Goal: Register for event/course

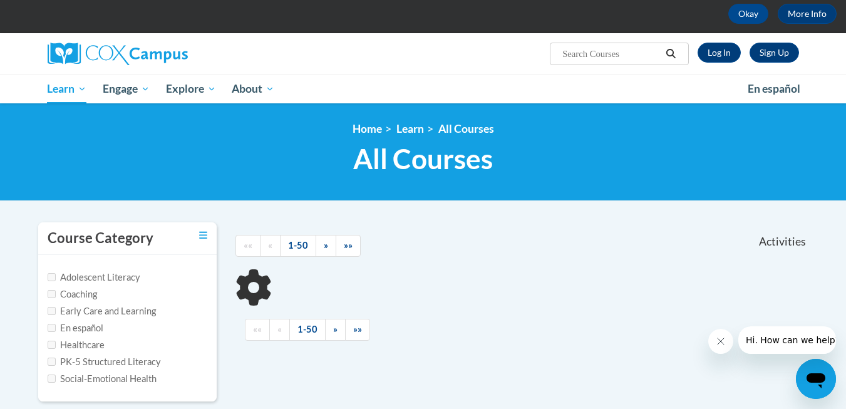
scroll to position [48, 0]
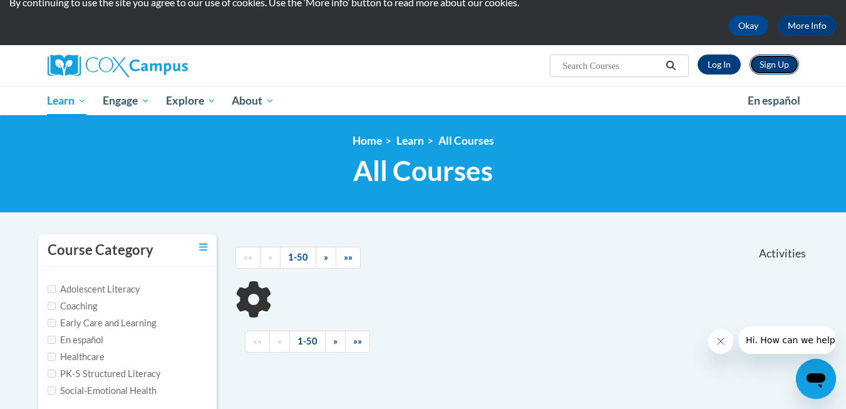
click at [781, 66] on link "Sign Up" at bounding box center [774, 65] width 49 height 20
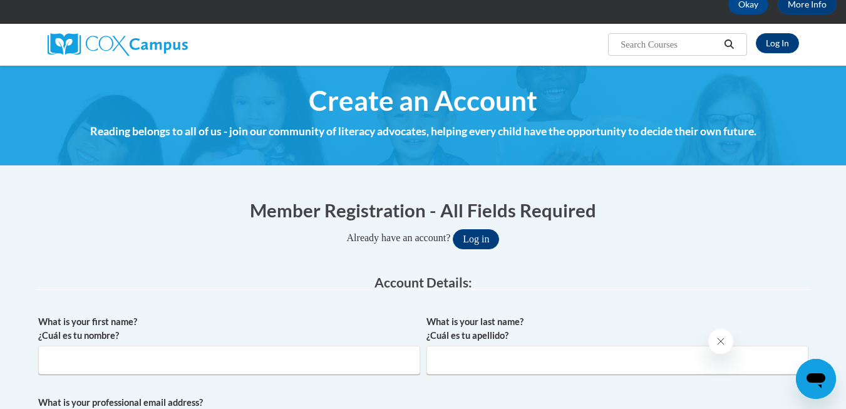
scroll to position [156, 0]
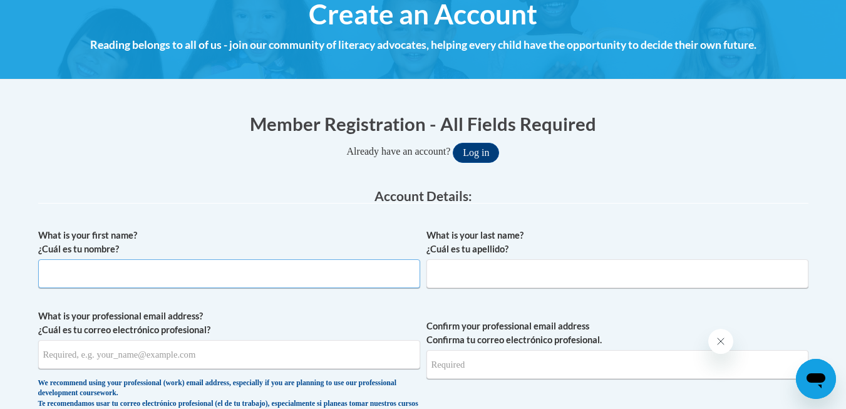
click at [155, 281] on input "What is your first name? ¿Cuál es tu nombre?" at bounding box center [229, 273] width 382 height 29
type input "Courtney"
click at [465, 264] on input "What is your last name? ¿Cuál es tu apellido?" at bounding box center [618, 273] width 382 height 29
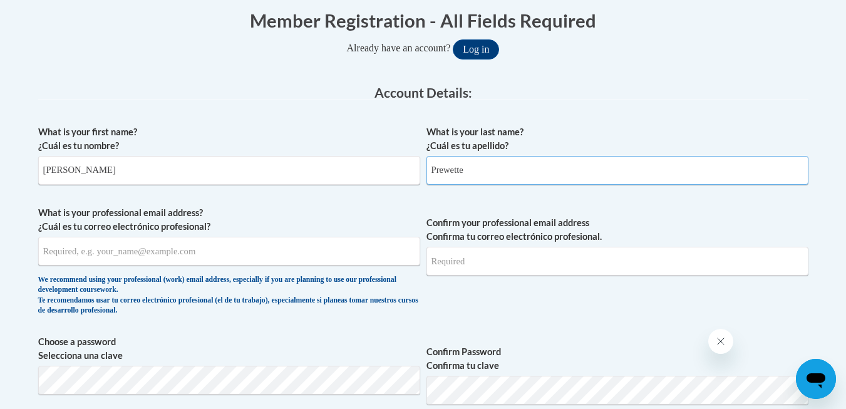
scroll to position [267, 0]
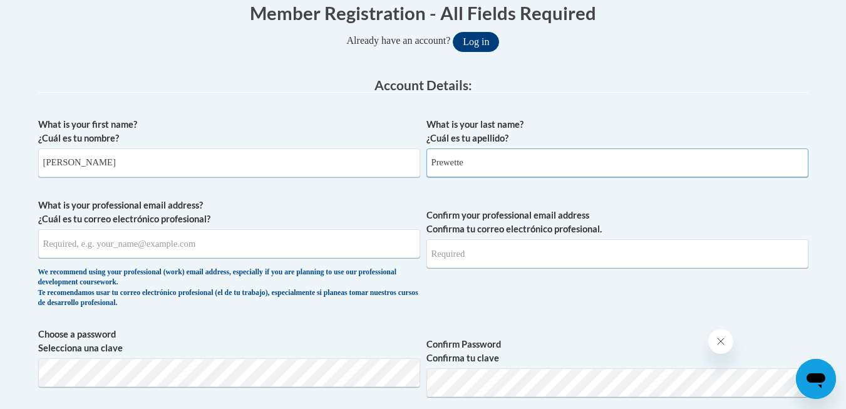
type input "Prewette"
click at [259, 251] on input "What is your professional email address? ¿Cuál es tu correo electrónico profesi…" at bounding box center [229, 243] width 382 height 29
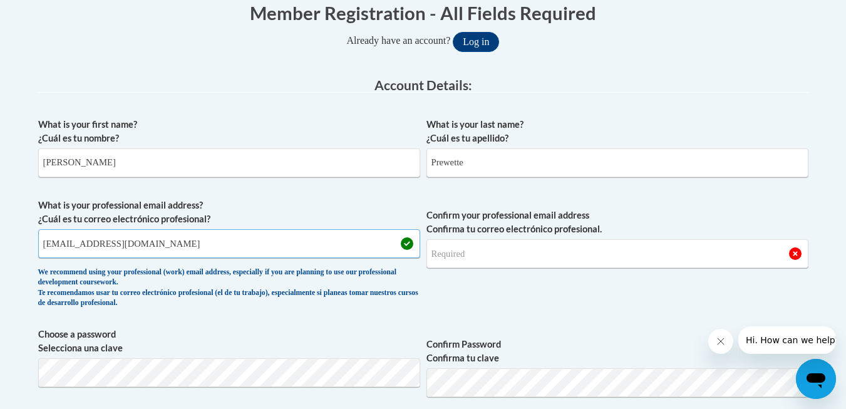
type input "prewettecourtney8@gmail.com"
click at [496, 254] on input "Confirm your professional email address Confirma tu correo electrónico profesio…" at bounding box center [618, 253] width 382 height 29
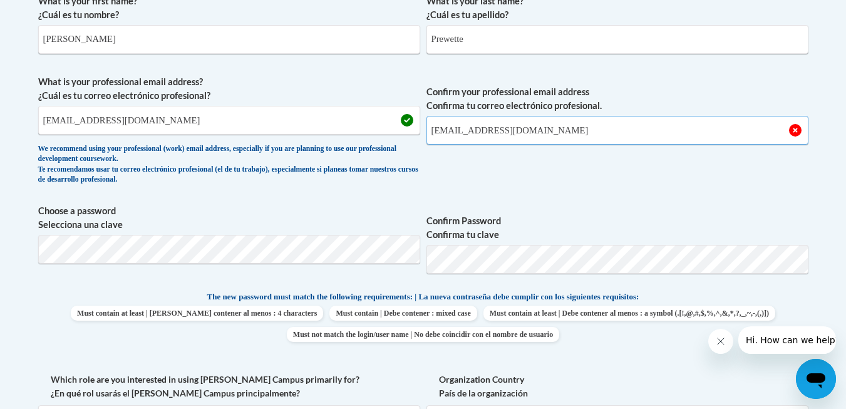
scroll to position [392, 0]
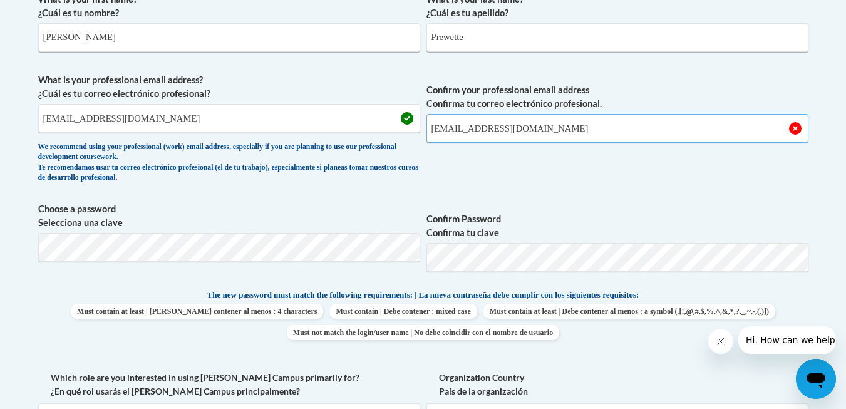
type input "prewettecourtney8@gmail.com"
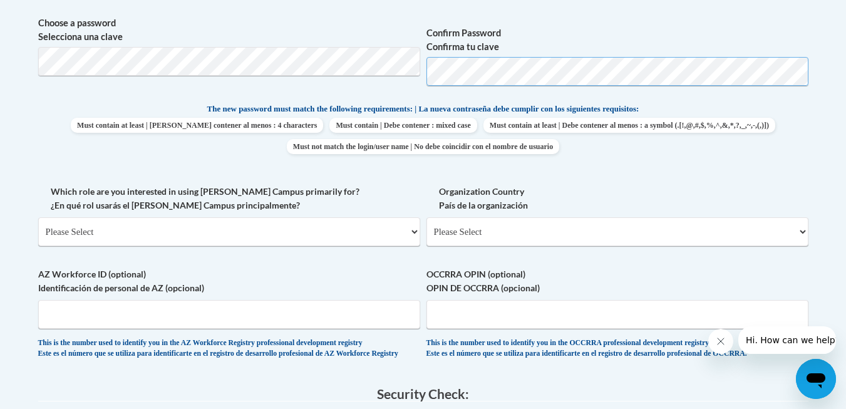
scroll to position [593, 0]
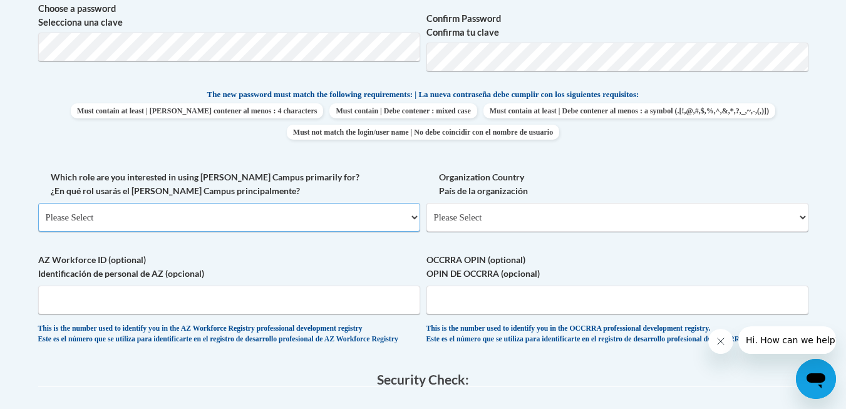
click at [418, 220] on select "Please Select College/University | Colegio/Universidad Community/Nonprofit Part…" at bounding box center [229, 217] width 382 height 29
select select "49058d88-fc43-4af8-93ac-fa8ced758464"
click at [38, 203] on select "Please Select College/University | Colegio/Universidad Community/Nonprofit Part…" at bounding box center [229, 217] width 382 height 29
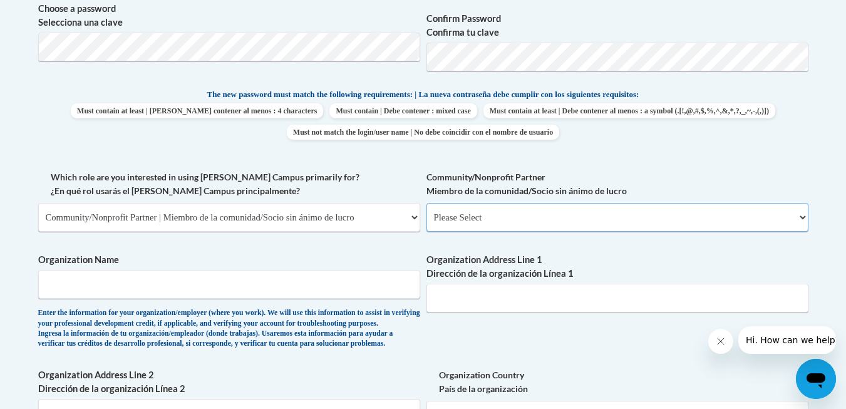
click at [803, 217] on select "Please Select Advocate | Defensor(a) Business/Private Company | Negocio o empre…" at bounding box center [618, 217] width 382 height 29
select select "ba42daf0-85cb-44f0-9519-948f645b738d"
click at [427, 203] on select "Please Select Advocate | Defensor(a) Business/Private Company | Negocio o empre…" at bounding box center [618, 217] width 382 height 29
click at [258, 293] on input "Organization Name" at bounding box center [229, 284] width 382 height 29
click at [131, 277] on input "Trinity Wesleyan" at bounding box center [229, 284] width 382 height 29
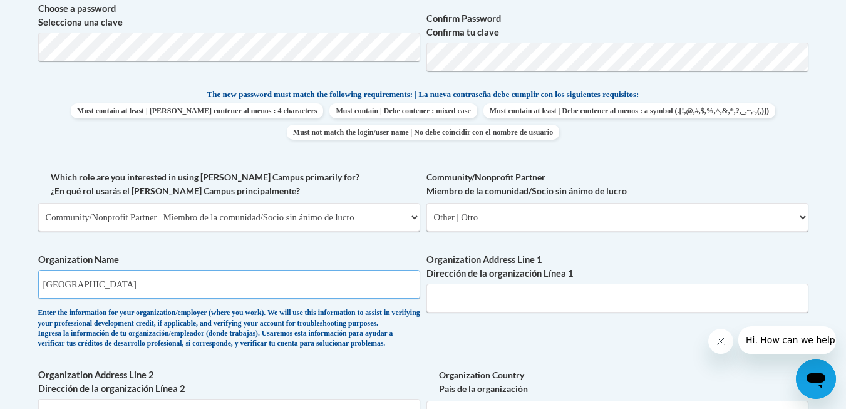
type input "Trinity Wesleyan Education Center"
click at [501, 306] on input "Organization Address Line 1 Dirección de la organización Línea 1" at bounding box center [618, 298] width 382 height 29
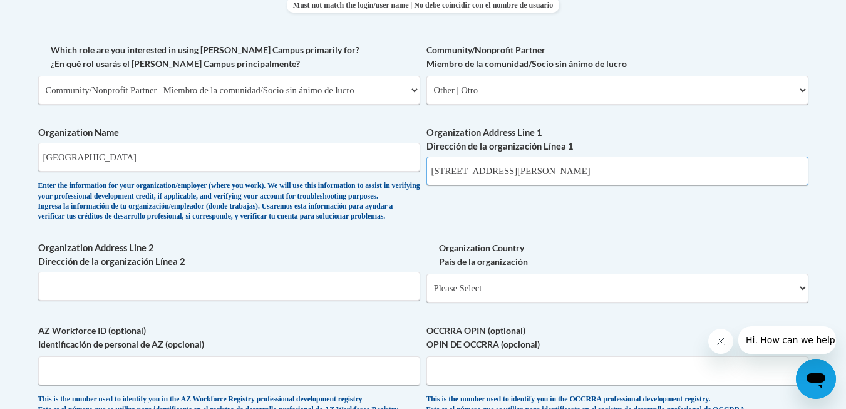
scroll to position [729, 0]
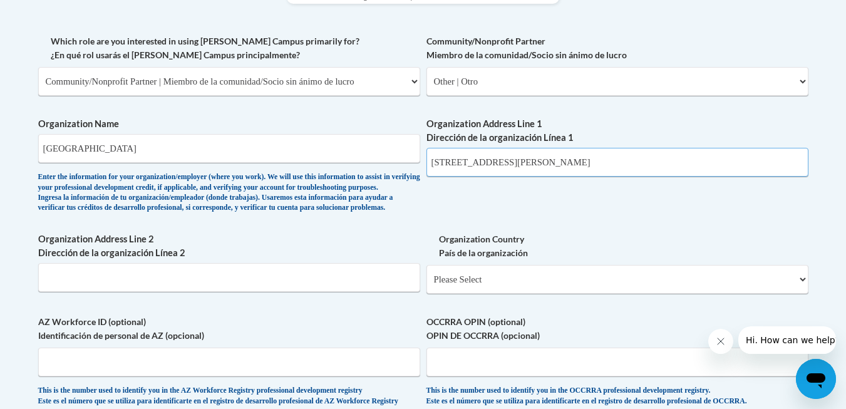
type input "186 E. Aiken Road"
click at [550, 294] on select "Please Select United States | Estados Unidos Outside of the United States | Fue…" at bounding box center [618, 279] width 382 height 29
select select "ad49bcad-a171-4b2e-b99c-48b446064914"
click at [427, 285] on select "Please Select United States | Estados Unidos Outside of the United States | Fue…" at bounding box center [618, 279] width 382 height 29
select select
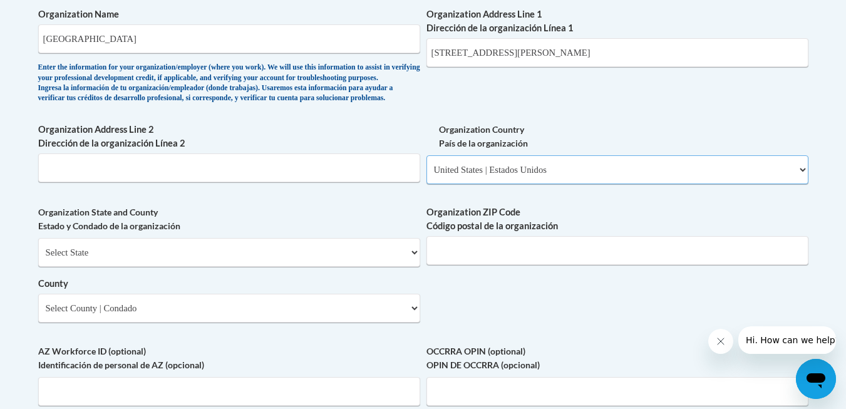
scroll to position [841, 0]
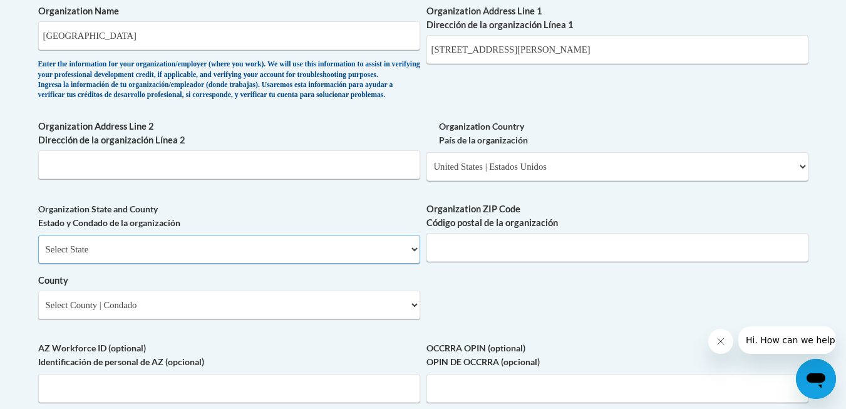
click at [417, 264] on select "Select State Alabama Alaska Arizona Arkansas California Colorado Connecticut De…" at bounding box center [229, 249] width 382 height 29
select select "North Carolina"
click at [38, 256] on select "Select State Alabama Alaska Arizona Arkansas California Colorado Connecticut De…" at bounding box center [229, 249] width 382 height 29
click at [490, 262] on input "Organization ZIP Code Código postal de la organización" at bounding box center [618, 247] width 382 height 29
type input "27288"
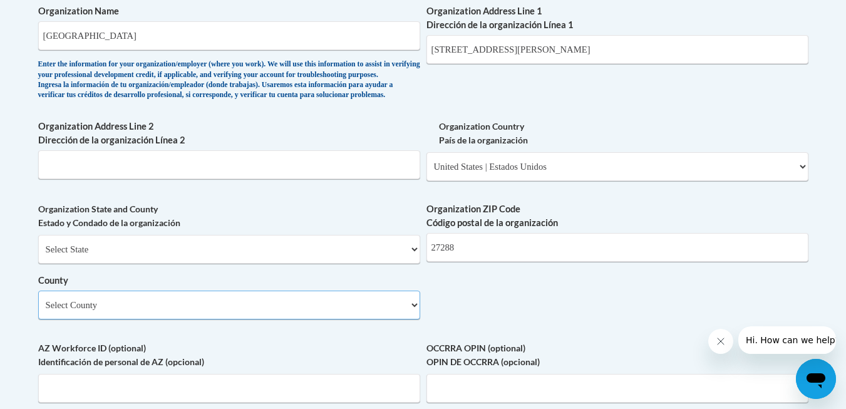
click at [165, 313] on select "Select County Alamance Alexander Alleghany Anson Ashe Avery Beaufort Bertie Bla…" at bounding box center [229, 305] width 382 height 29
select select "Rockingham"
click at [38, 311] on select "Select County Alamance Alexander Alleghany Anson Ashe Avery Beaufort Bertie Bla…" at bounding box center [229, 305] width 382 height 29
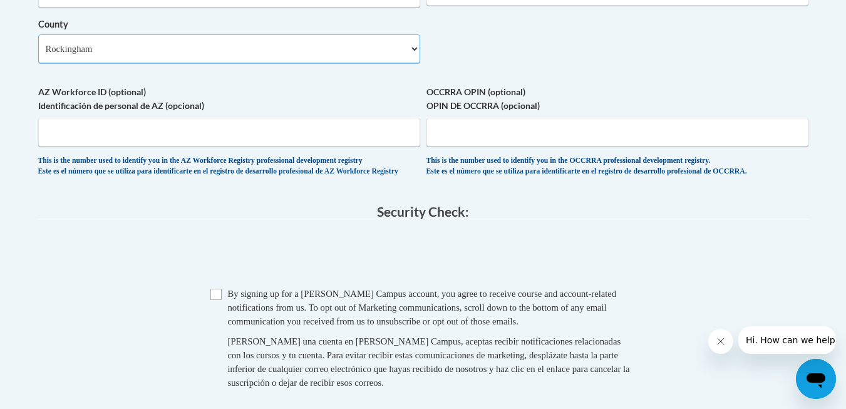
scroll to position [1128, 0]
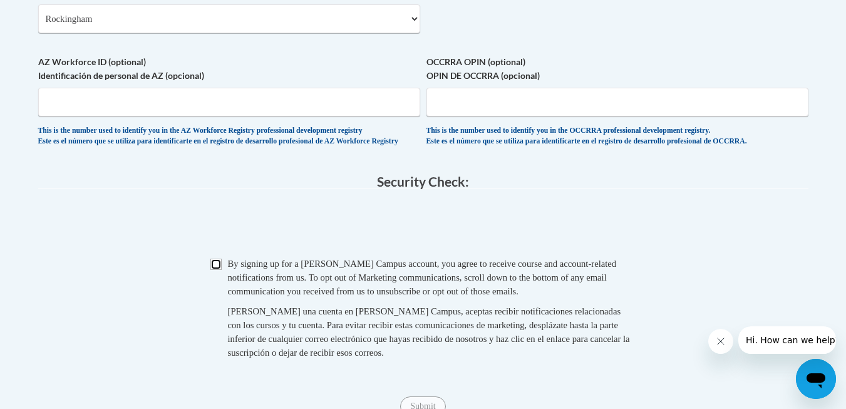
click at [214, 270] on input "Checkbox" at bounding box center [216, 264] width 11 height 11
checkbox input "true"
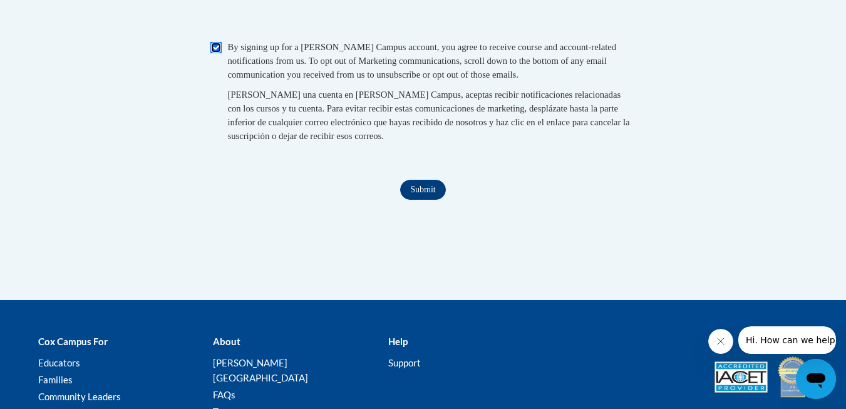
scroll to position [1359, 0]
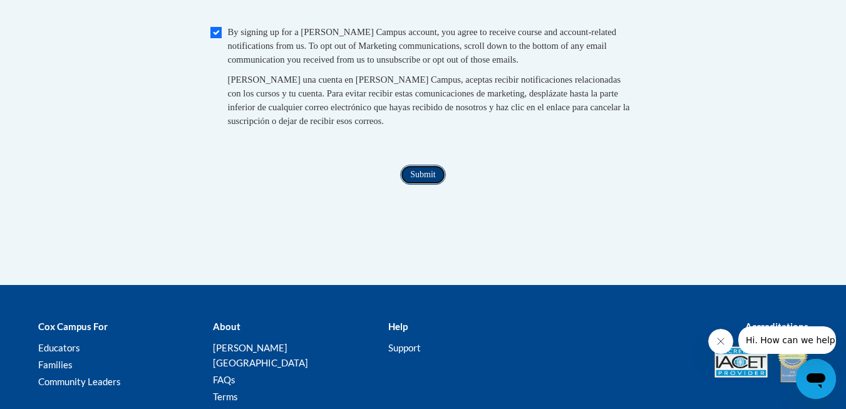
click at [430, 185] on input "Submit" at bounding box center [422, 175] width 45 height 20
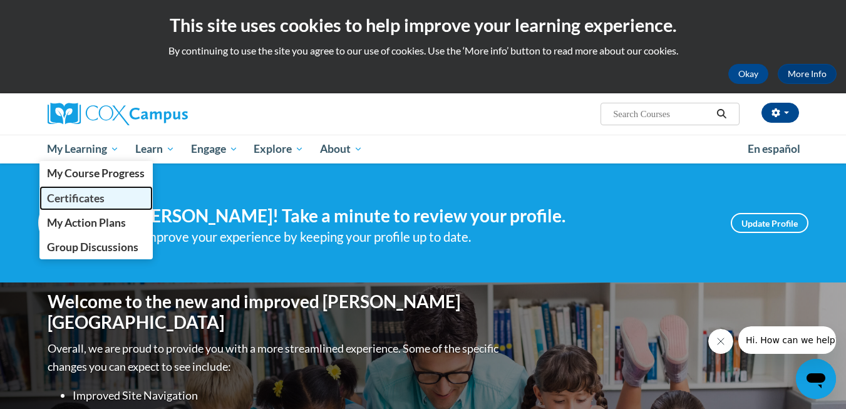
click at [88, 206] on link "Certificates" at bounding box center [96, 198] width 114 height 24
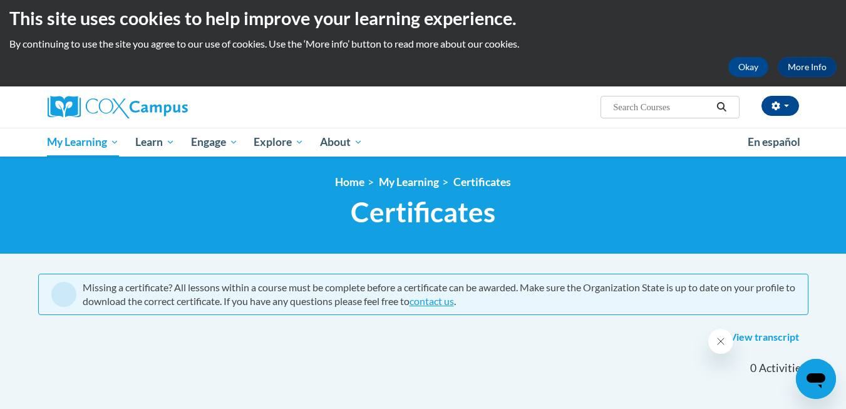
scroll to position [4, 0]
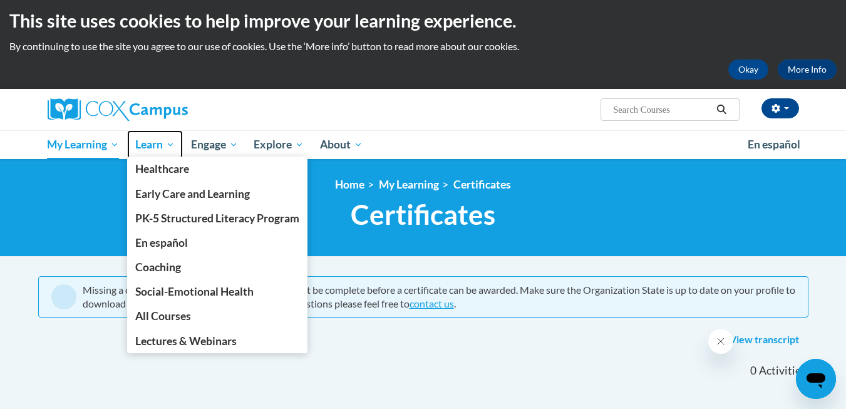
click at [167, 143] on span "Learn" at bounding box center [154, 144] width 39 height 15
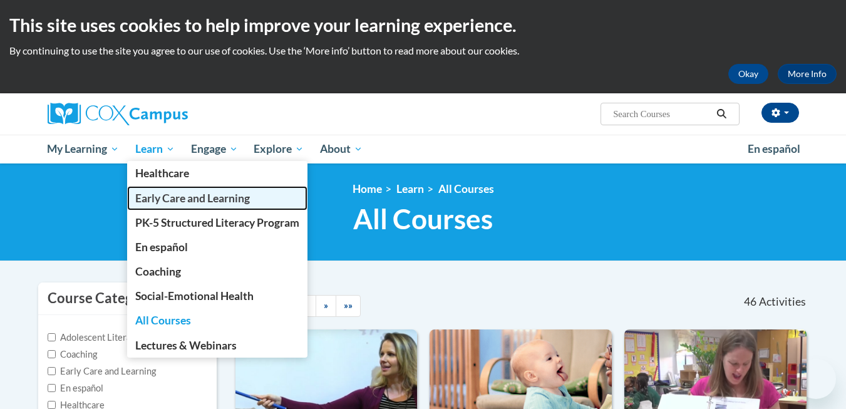
click at [162, 195] on span "Early Care and Learning" at bounding box center [192, 198] width 115 height 13
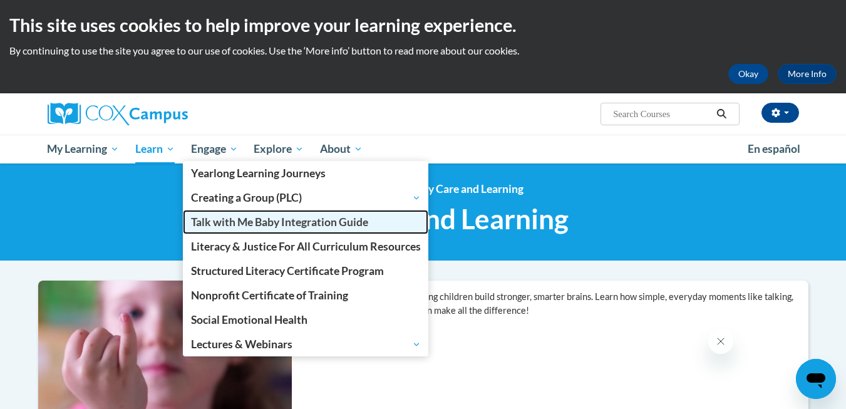
click at [234, 231] on link "Talk with Me Baby Integration Guide" at bounding box center [306, 222] width 246 height 24
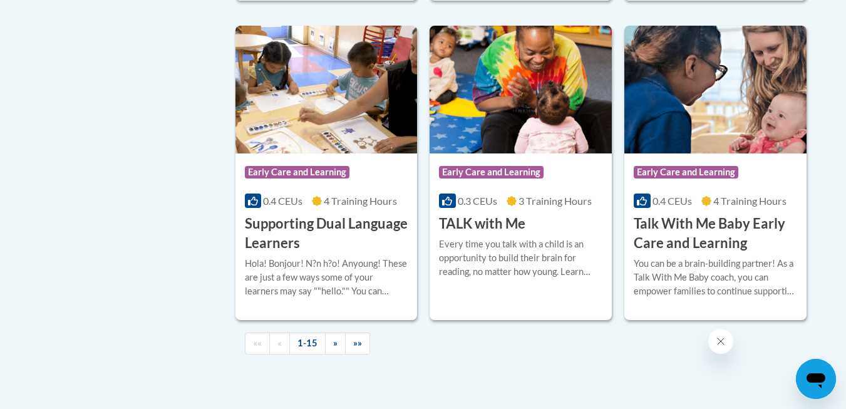
scroll to position [1863, 0]
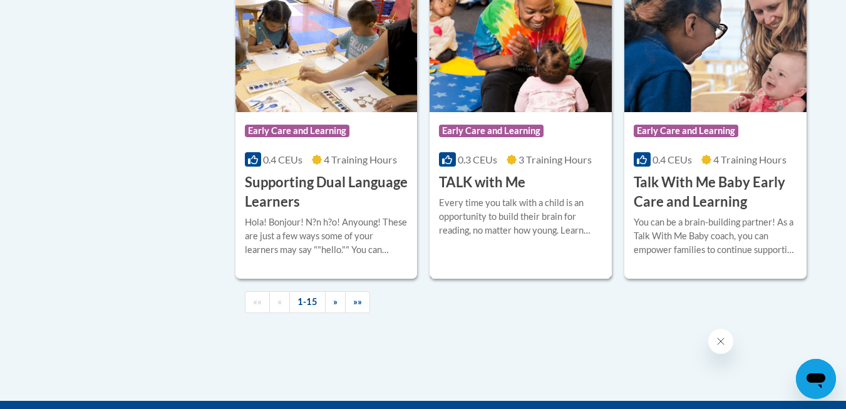
click at [516, 94] on img at bounding box center [521, 48] width 182 height 128
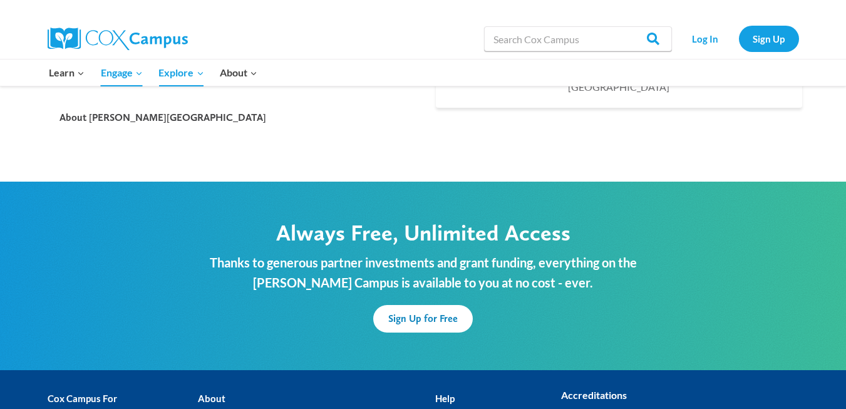
scroll to position [122, 0]
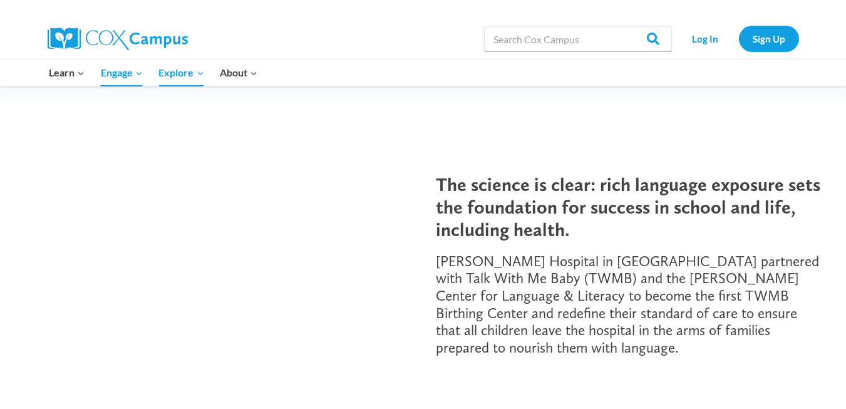
click at [440, 355] on div "Grady Hospital in Atlanta partnered with Talk With Me Baby (TWMB) and the Rolli…" at bounding box center [629, 317] width 411 height 129
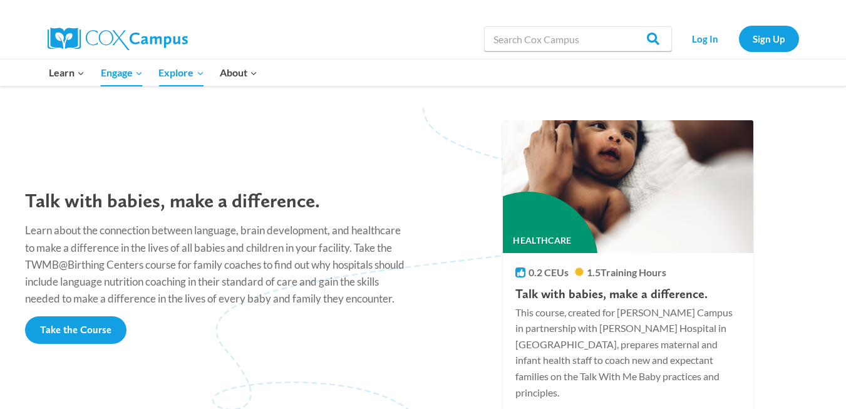
scroll to position [999, 0]
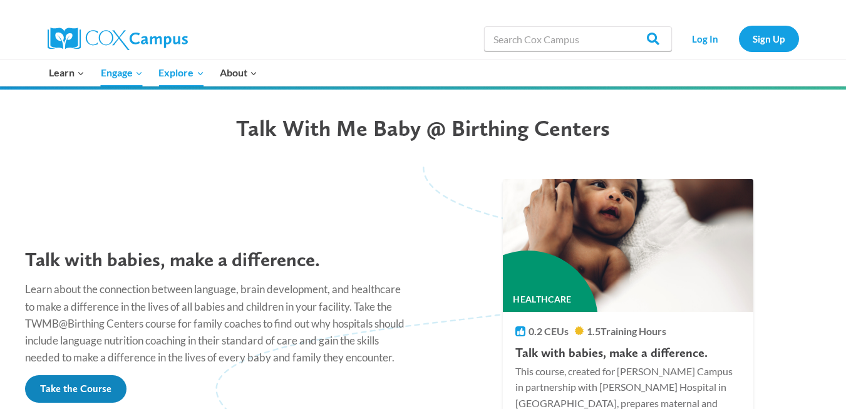
click at [101, 375] on link "Take the Course" at bounding box center [75, 389] width 101 height 28
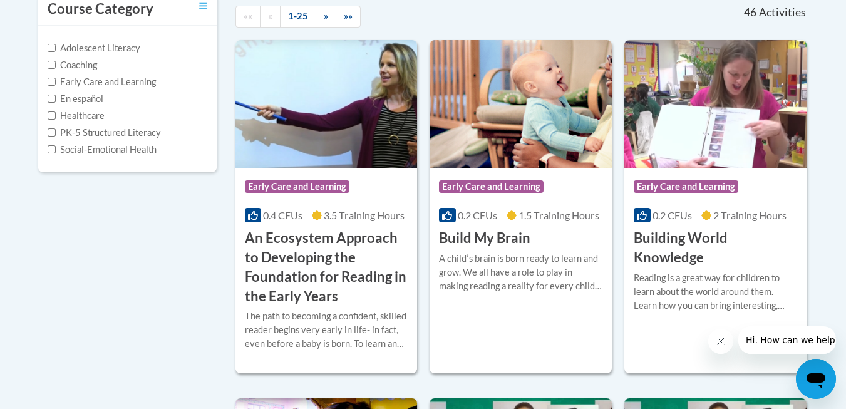
scroll to position [295, 0]
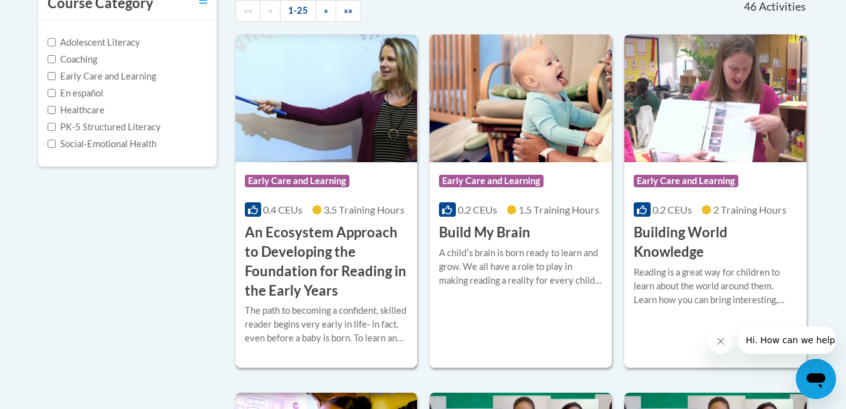
click at [353, 119] on img at bounding box center [327, 98] width 182 height 128
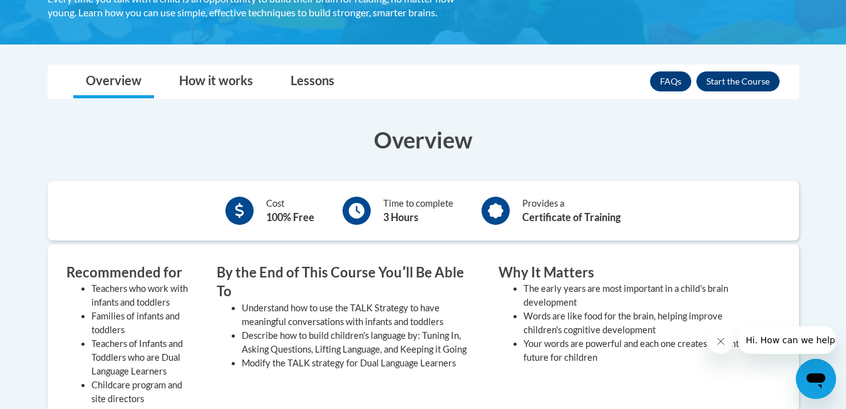
scroll to position [228, 0]
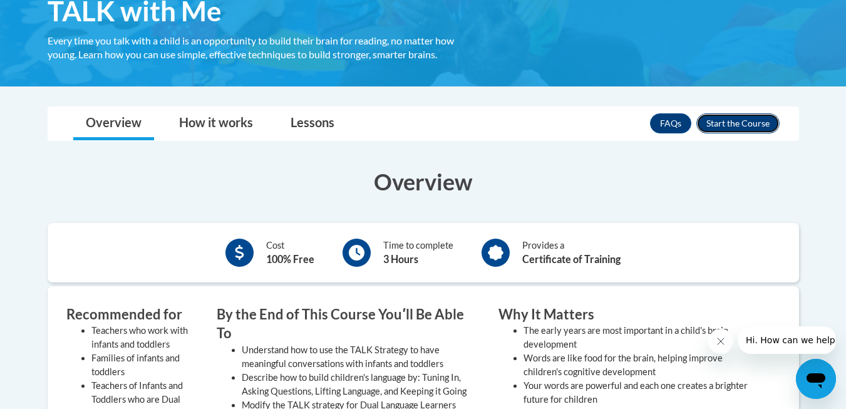
click at [749, 121] on button "Enroll" at bounding box center [738, 123] width 83 height 20
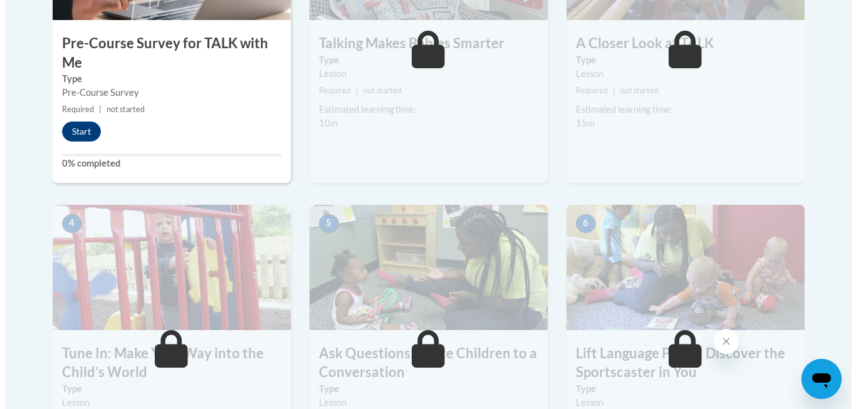
scroll to position [401, 0]
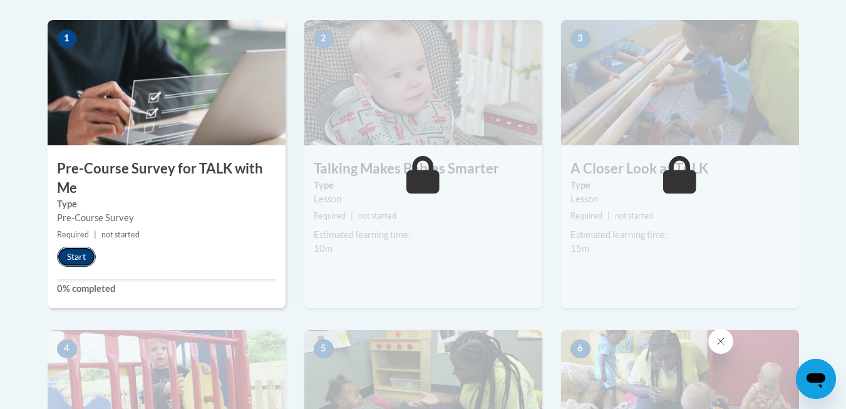
click at [82, 256] on button "Start" at bounding box center [76, 257] width 39 height 20
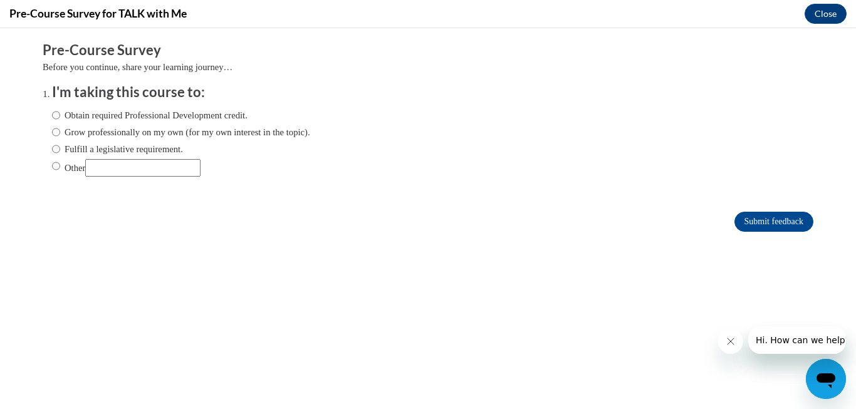
scroll to position [0, 0]
click at [52, 132] on input "Grow professionally on my own (for my own interest in the topic)." at bounding box center [56, 132] width 8 height 14
radio input "true"
click at [759, 224] on input "Submit feedback" at bounding box center [773, 222] width 79 height 20
click at [736, 337] on button "Close message from company" at bounding box center [729, 341] width 25 height 25
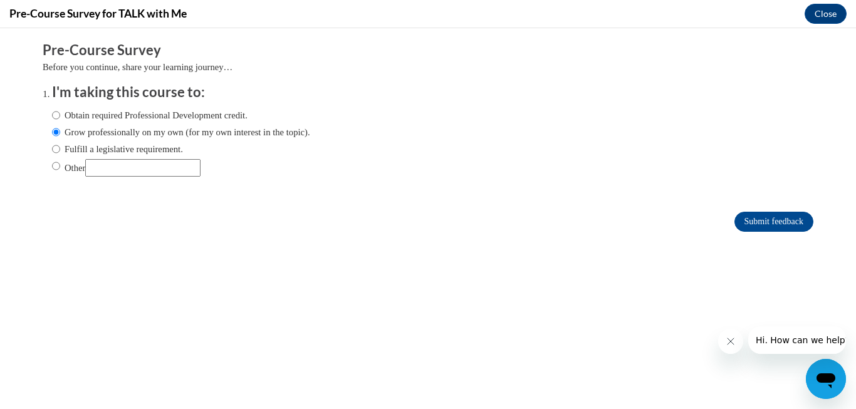
click at [734, 343] on icon "Close message from company" at bounding box center [730, 341] width 10 height 10
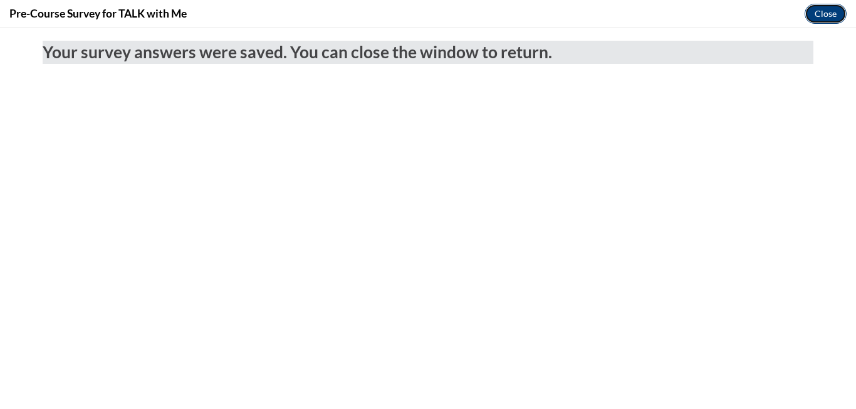
click at [826, 13] on button "Close" at bounding box center [825, 14] width 42 height 20
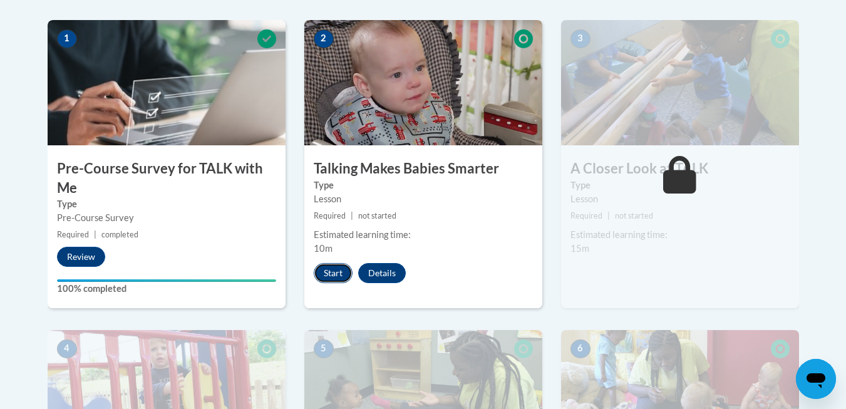
click at [332, 274] on button "Start" at bounding box center [333, 273] width 39 height 20
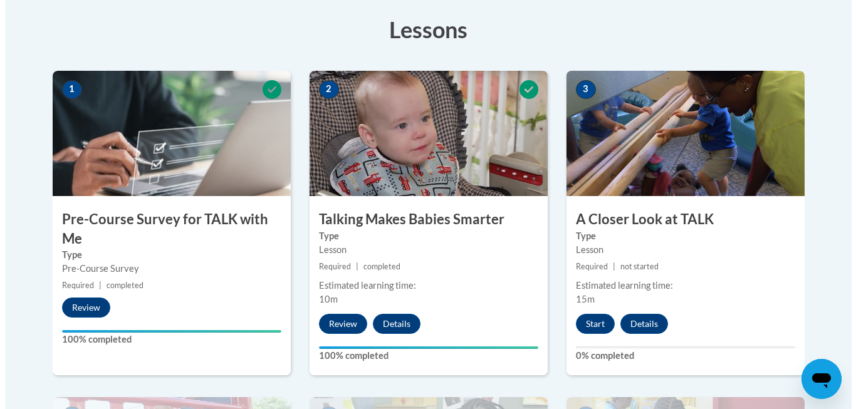
scroll to position [365, 0]
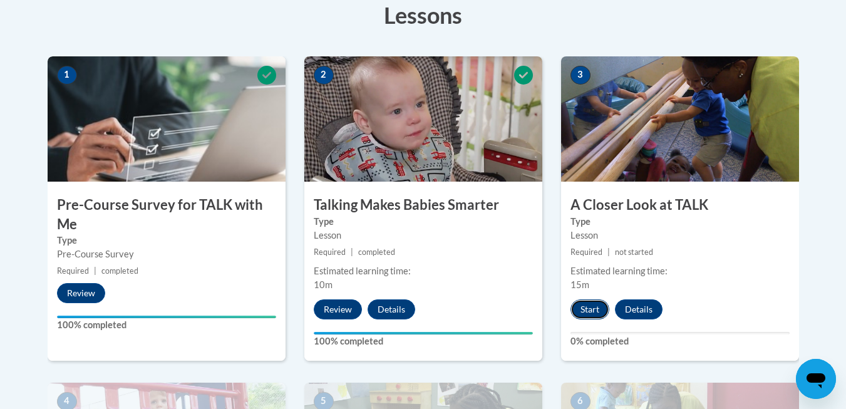
click at [595, 312] on button "Start" at bounding box center [590, 309] width 39 height 20
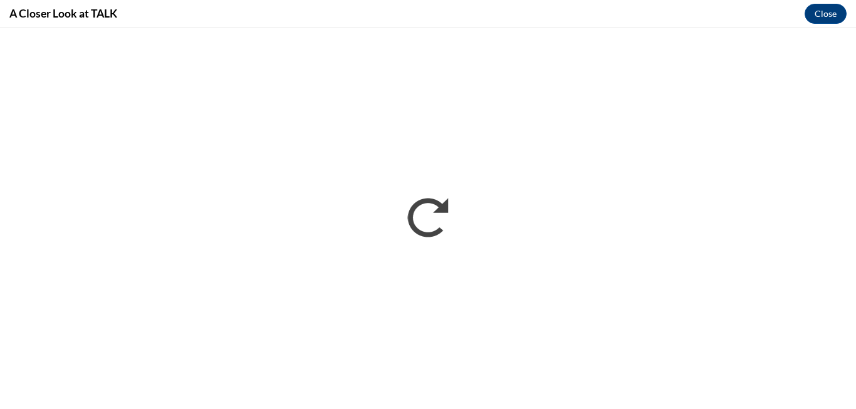
scroll to position [0, 0]
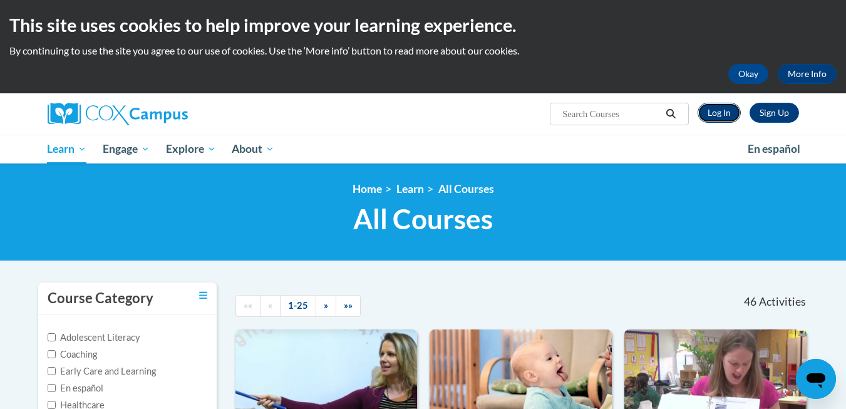
click at [719, 117] on link "Log In" at bounding box center [719, 113] width 43 height 20
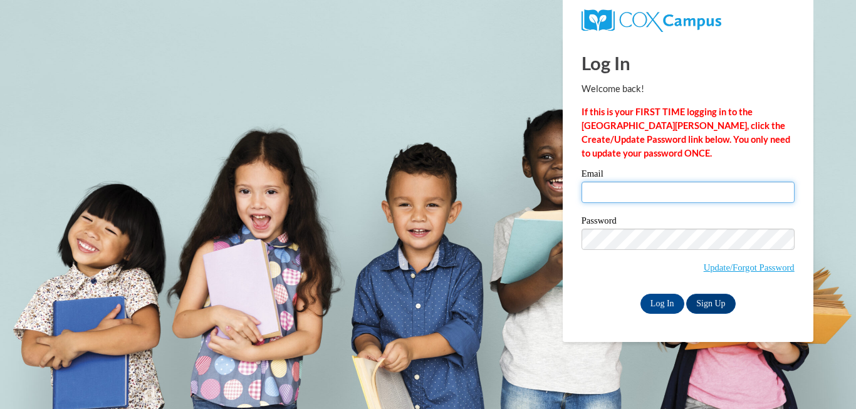
click at [618, 188] on input "Email" at bounding box center [687, 192] width 213 height 21
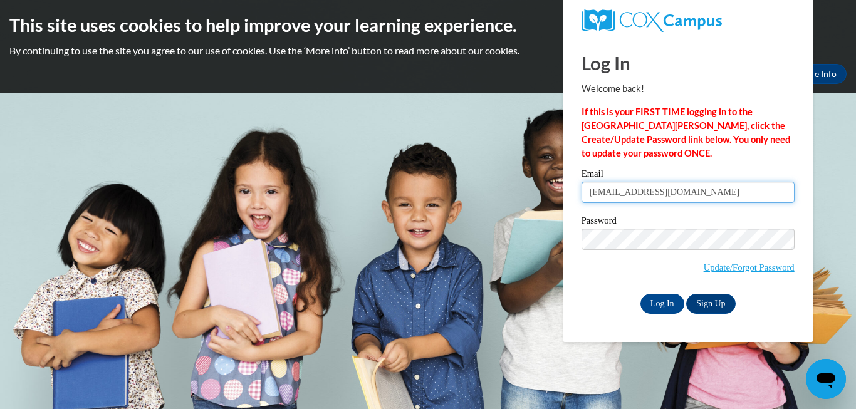
type input "prewettecourtney8@gmail.com"
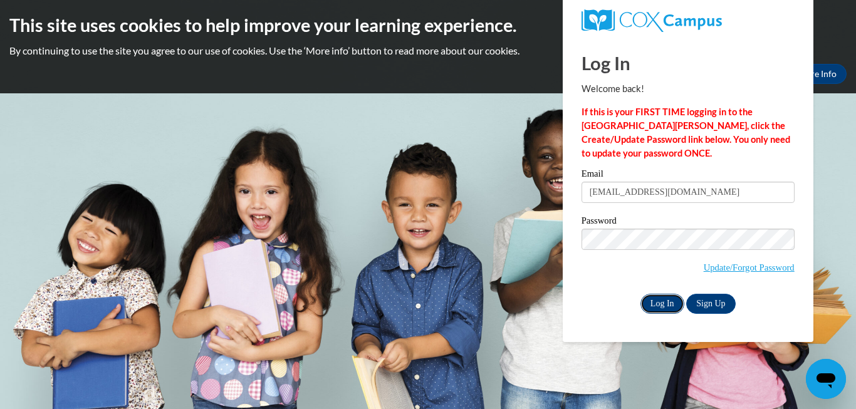
click at [667, 303] on input "Log In" at bounding box center [662, 304] width 44 height 20
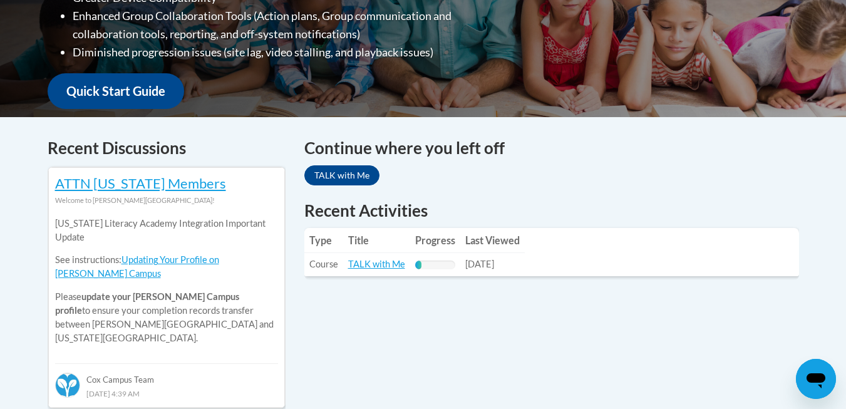
scroll to position [433, 0]
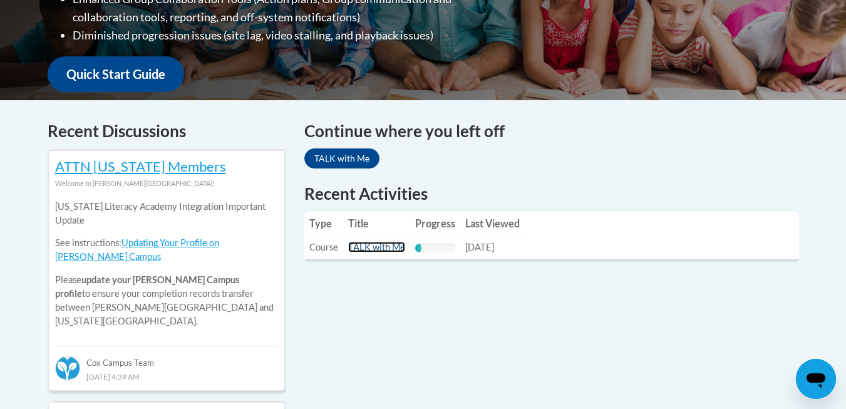
click at [378, 251] on link "TALK with Me" at bounding box center [376, 247] width 57 height 11
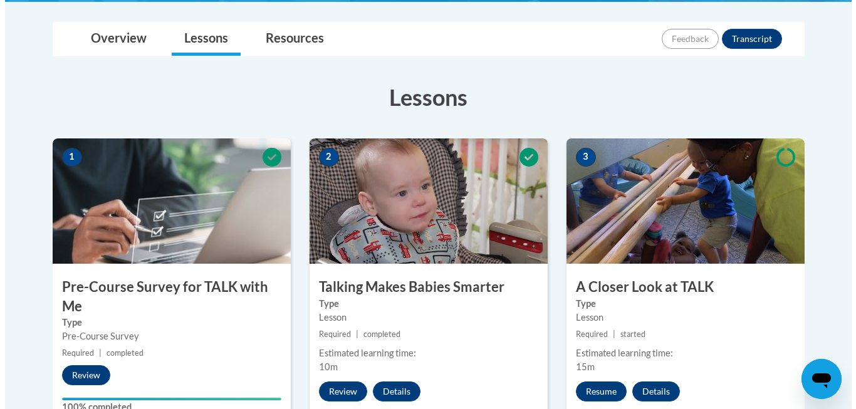
scroll to position [293, 0]
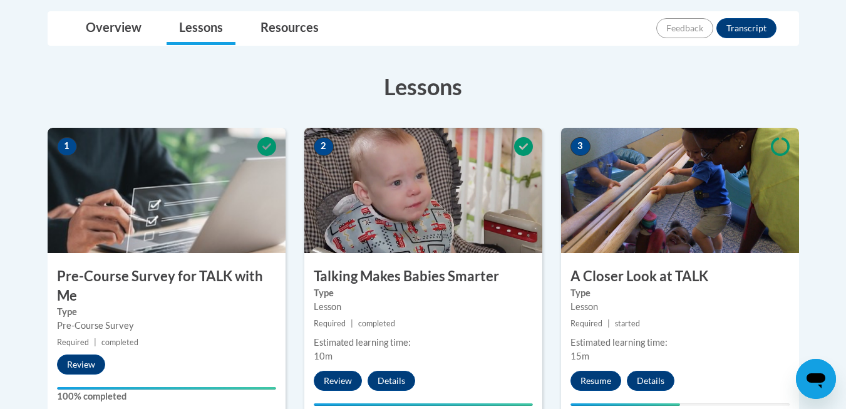
click at [655, 199] on img at bounding box center [680, 190] width 238 height 125
click at [599, 375] on button "Resume" at bounding box center [596, 381] width 51 height 20
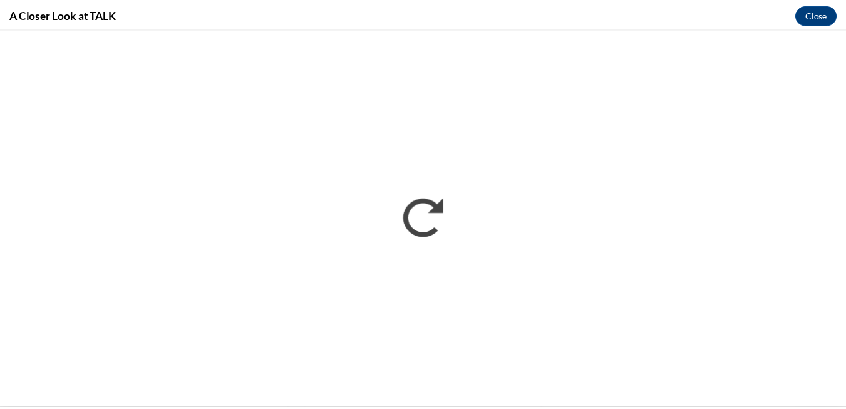
scroll to position [0, 0]
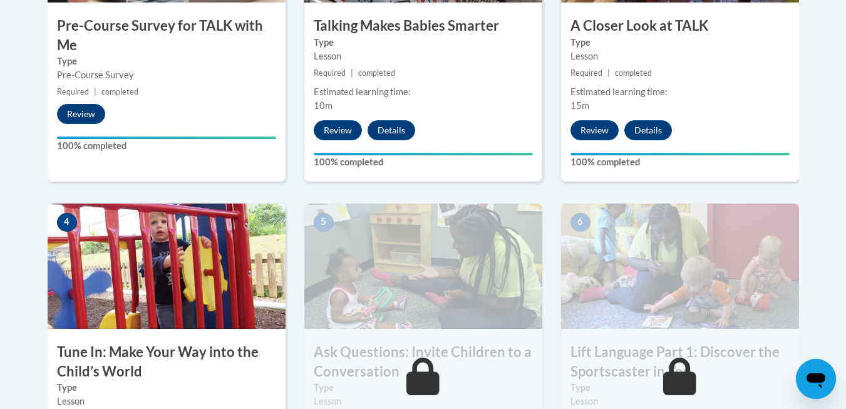
scroll to position [560, 0]
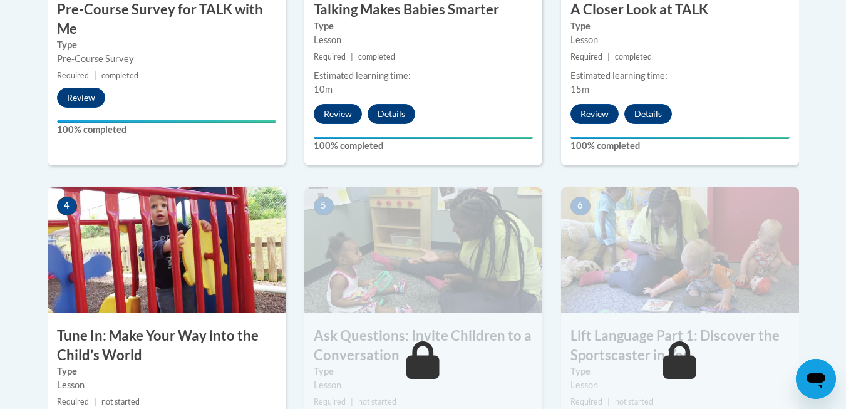
click at [194, 253] on img at bounding box center [167, 249] width 238 height 125
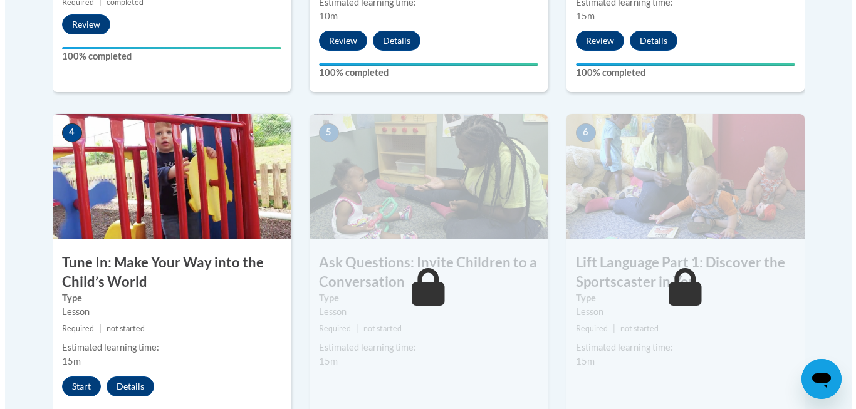
scroll to position [635, 0]
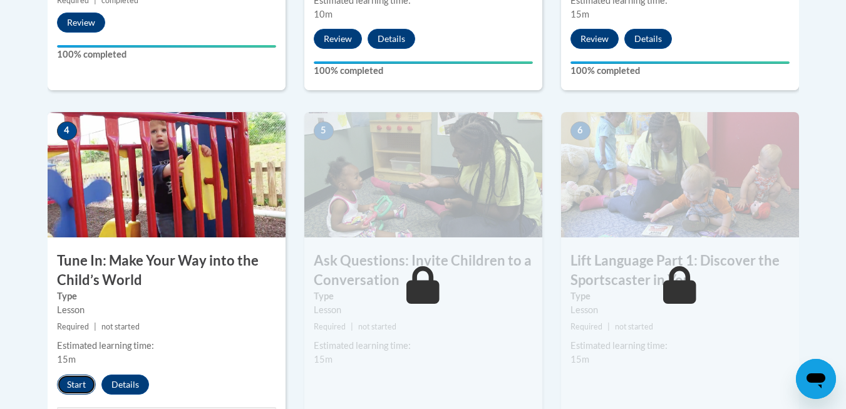
click at [74, 387] on button "Start" at bounding box center [76, 385] width 39 height 20
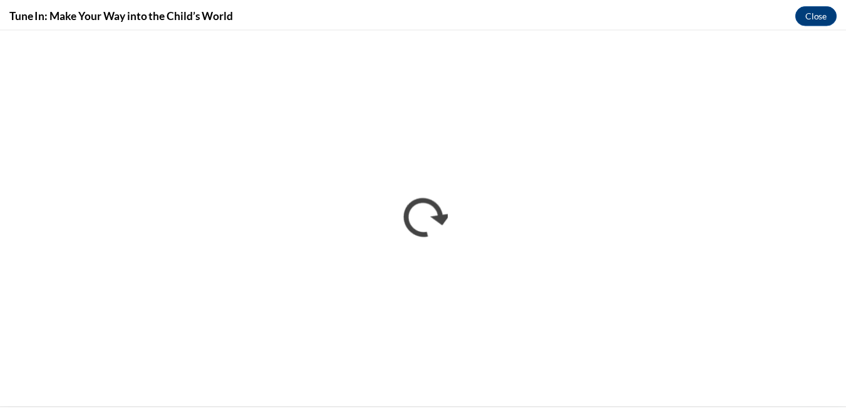
scroll to position [0, 0]
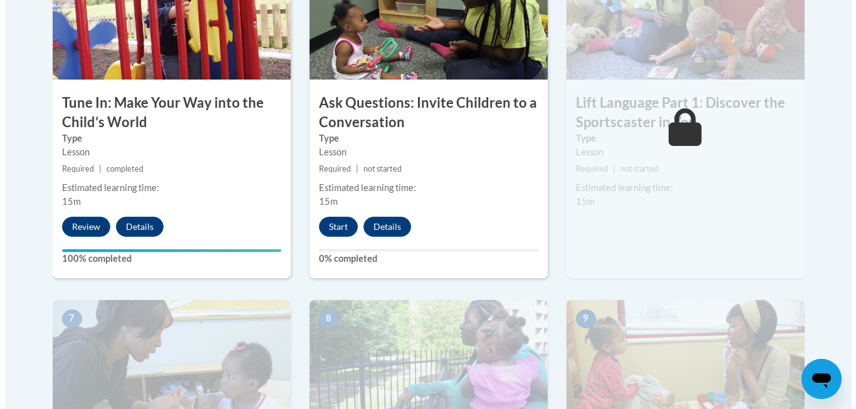
scroll to position [760, 0]
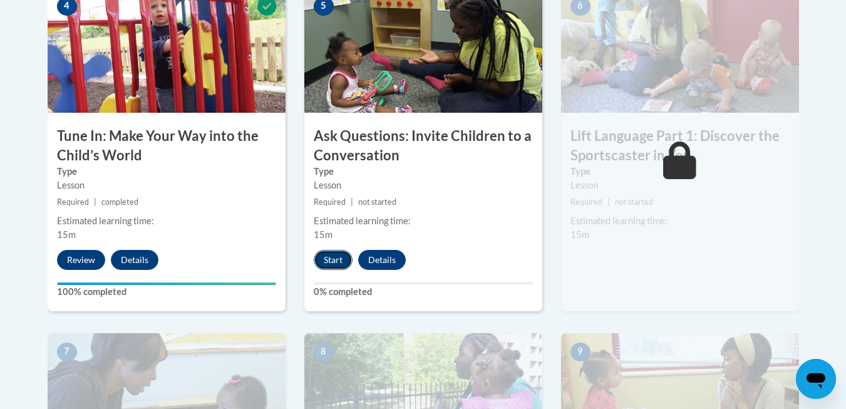
click at [334, 259] on button "Start" at bounding box center [333, 260] width 39 height 20
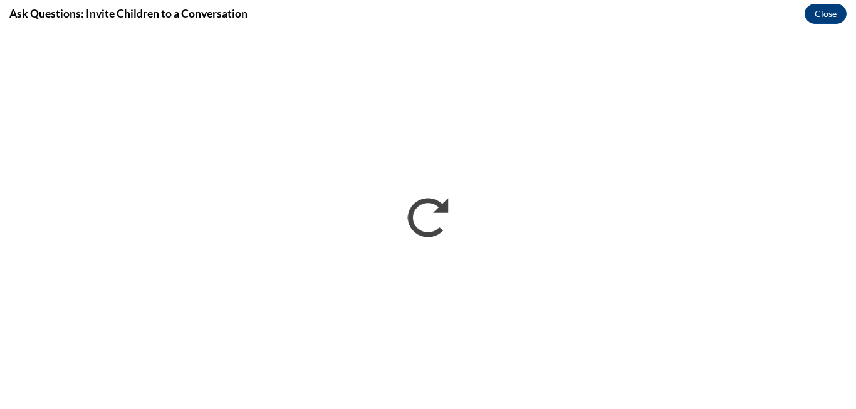
scroll to position [0, 0]
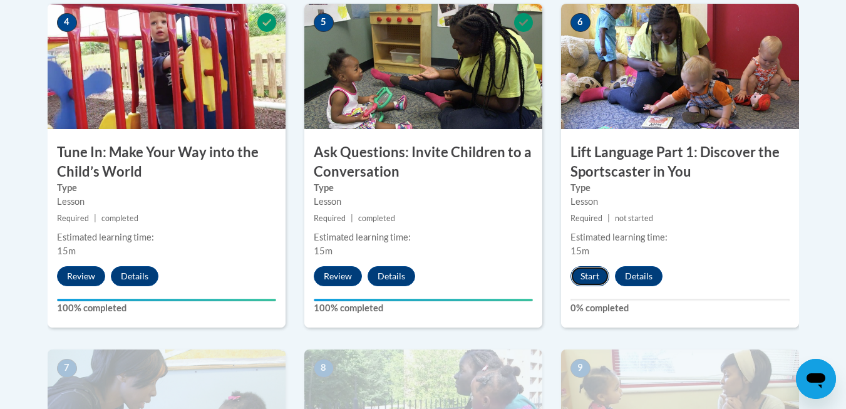
click at [593, 283] on button "Start" at bounding box center [590, 276] width 39 height 20
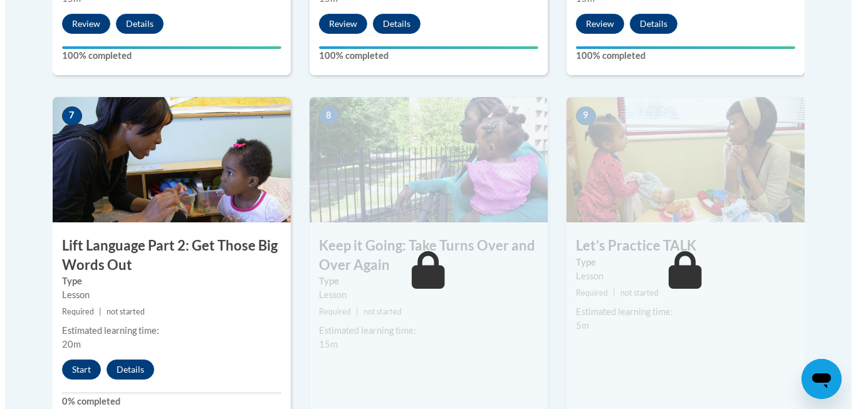
scroll to position [977, 0]
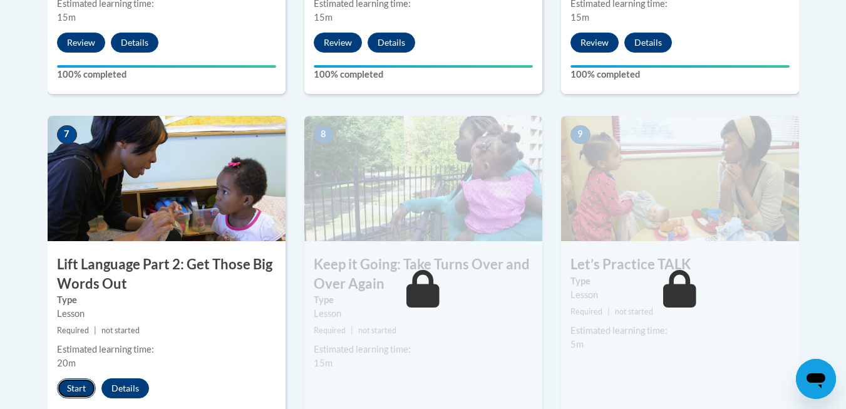
click at [66, 388] on button "Start" at bounding box center [76, 388] width 39 height 20
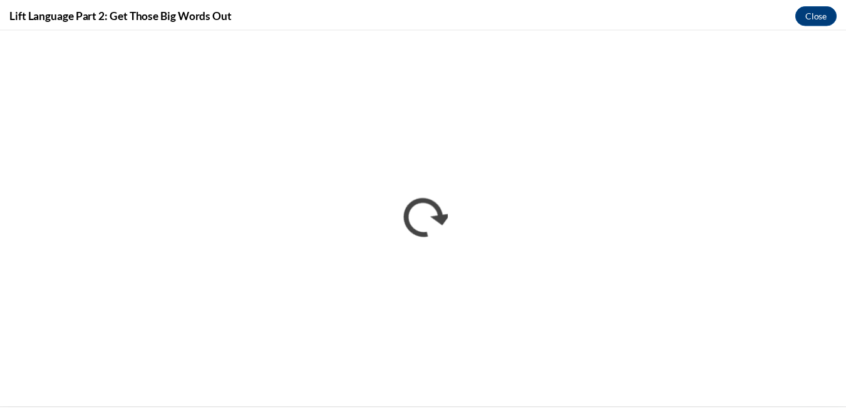
scroll to position [0, 0]
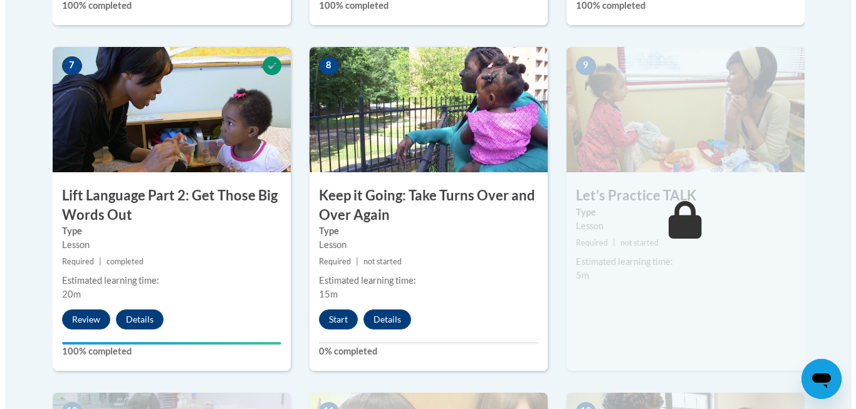
scroll to position [1044, 0]
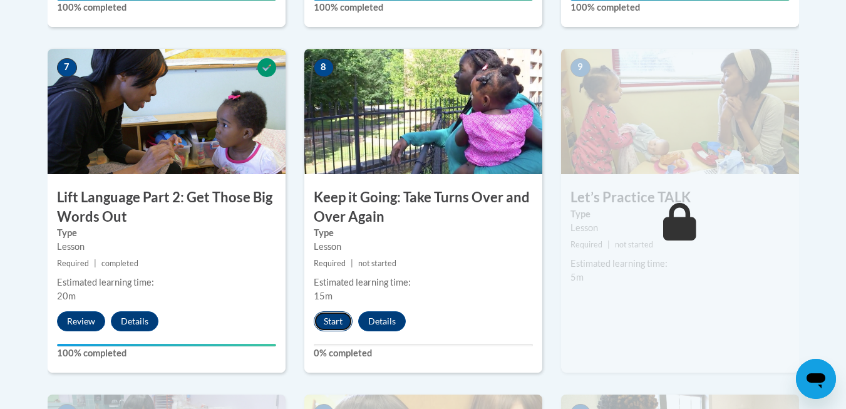
click at [318, 321] on button "Start" at bounding box center [333, 321] width 39 height 20
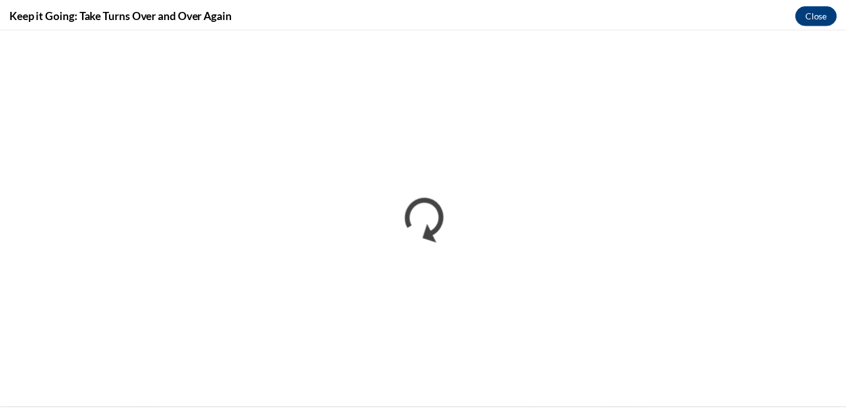
scroll to position [0, 0]
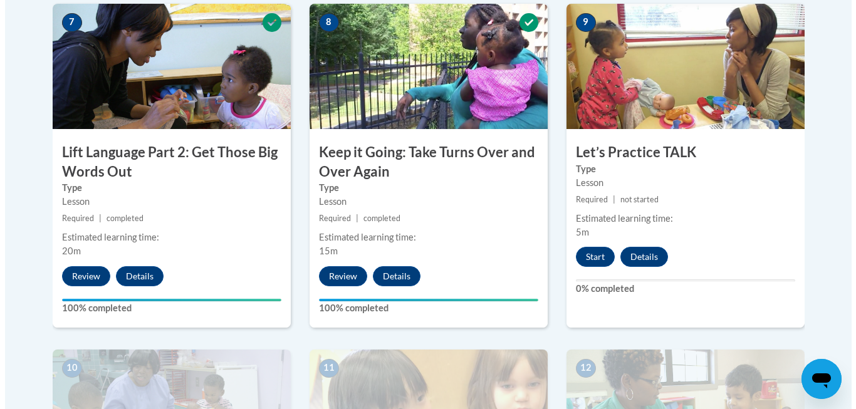
scroll to position [1094, 0]
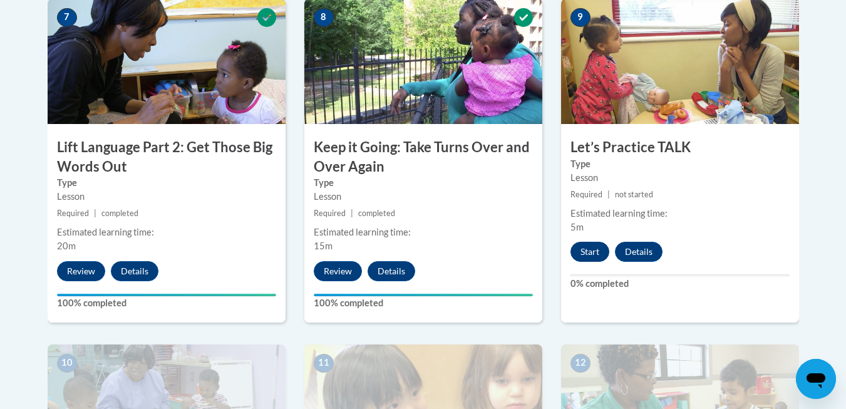
drag, startPoint x: 564, startPoint y: 244, endPoint x: 583, endPoint y: 253, distance: 20.5
click at [583, 253] on div "Start Details Feedback" at bounding box center [619, 252] width 117 height 20
click at [583, 253] on button "Start" at bounding box center [590, 252] width 39 height 20
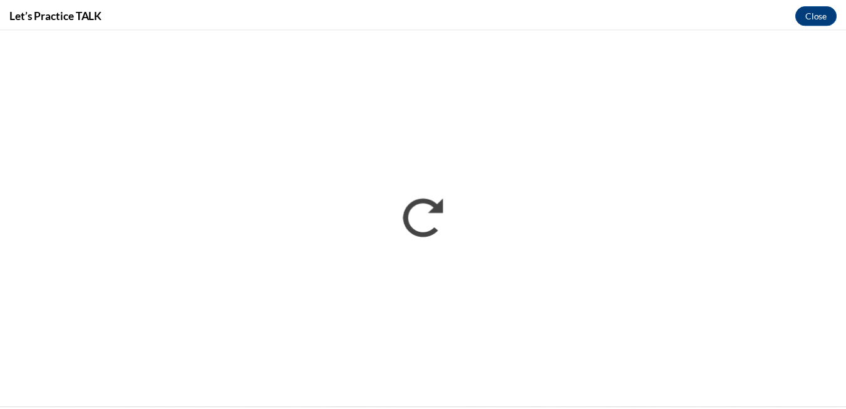
scroll to position [0, 0]
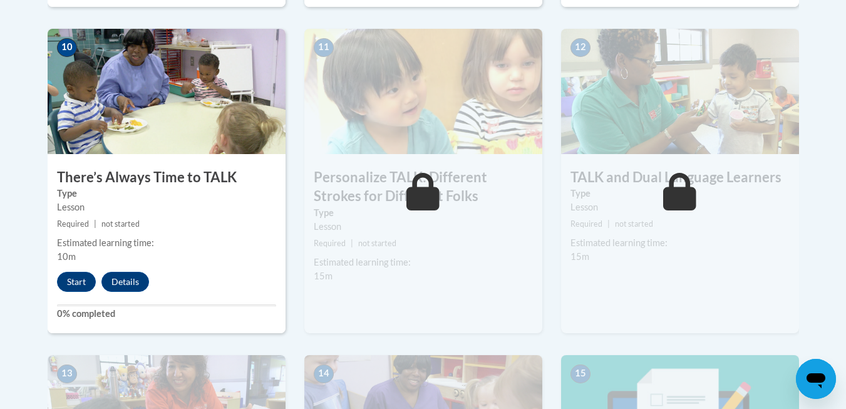
scroll to position [1401, 0]
